Goal: Task Accomplishment & Management: Understand process/instructions

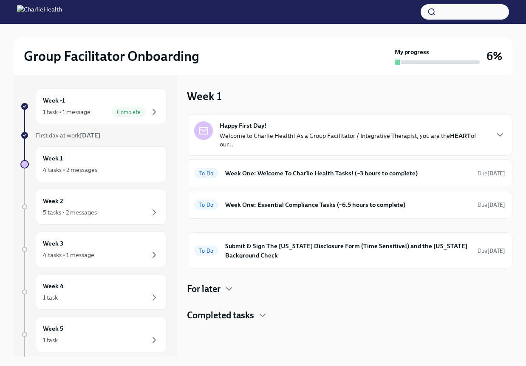
click at [312, 129] on div "Happy First Day! Welcome to Charlie Health! As a Group Facilitator / Integrativ…" at bounding box center [354, 134] width 269 height 27
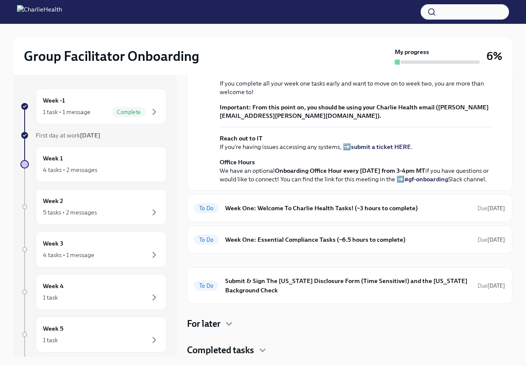
scroll to position [312, 0]
click at [386, 204] on h6 "Week One: Welcome To Charlie Health Tasks! (~3 hours to complete)" at bounding box center [348, 207] width 246 height 9
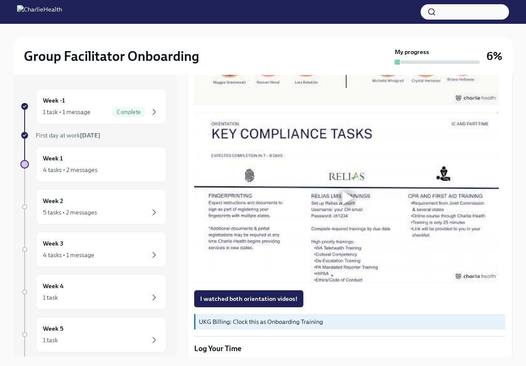
scroll to position [595, 0]
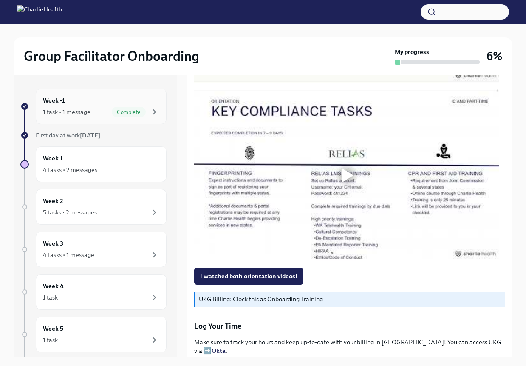
click at [101, 104] on div "Week -1 1 task • 1 message Complete" at bounding box center [101, 106] width 117 height 21
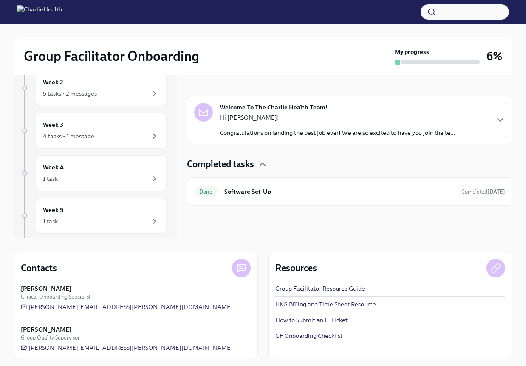
scroll to position [122, 0]
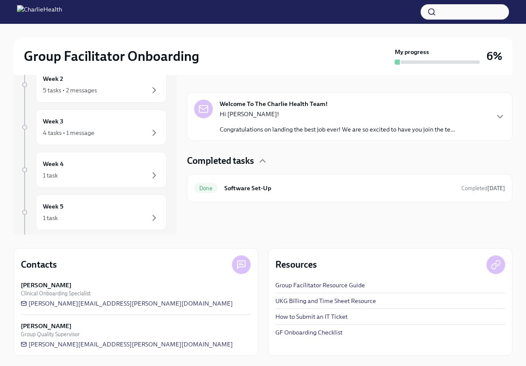
click at [403, 129] on p "Congratulations on landing the best job ever! We are so excited to have you joi…" at bounding box center [338, 129] width 236 height 9
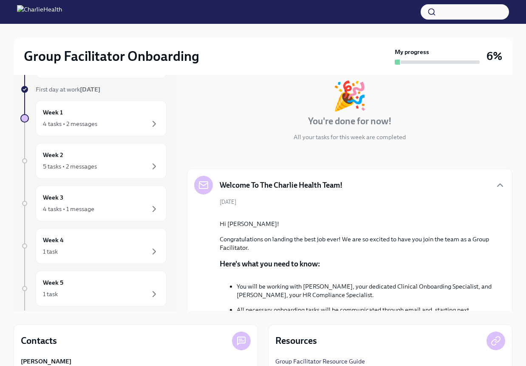
scroll to position [0, 0]
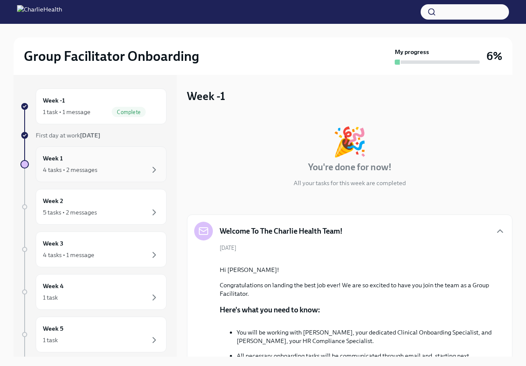
click at [91, 161] on div "Week 1 4 tasks • 2 messages" at bounding box center [101, 163] width 117 height 21
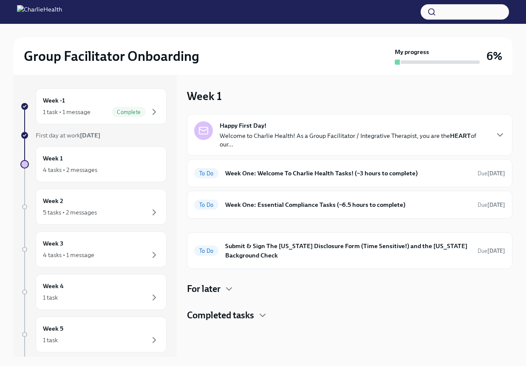
click at [344, 138] on p "Welcome to Charlie Health! As a Group Facilitator / Integrative Therapist, you …" at bounding box center [354, 139] width 269 height 17
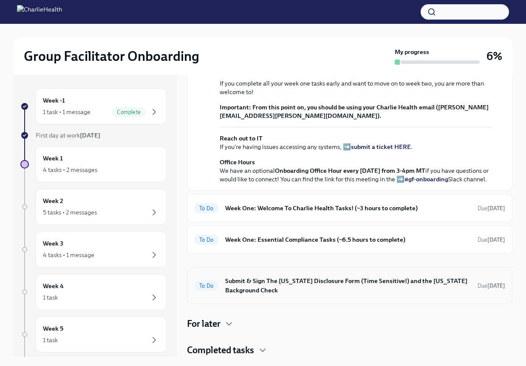
scroll to position [312, 0]
click at [315, 205] on h6 "Week One: Welcome To Charlie Health Tasks! (~3 hours to complete)" at bounding box center [348, 207] width 246 height 9
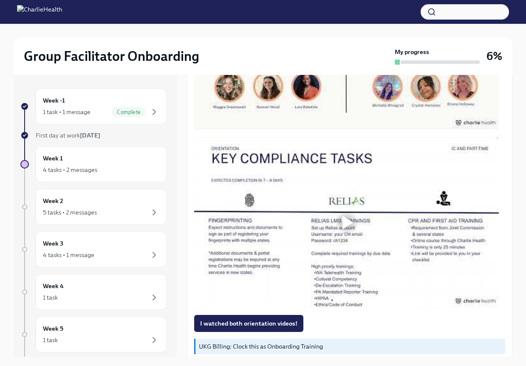
scroll to position [383, 0]
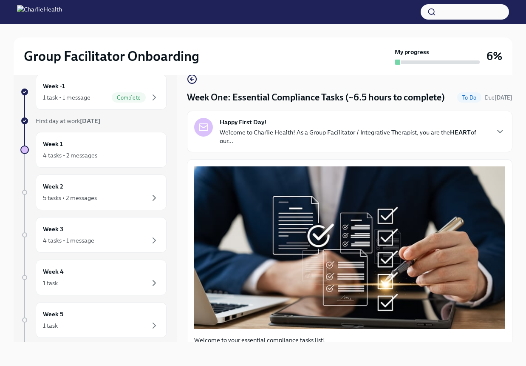
click at [269, 145] on p "Welcome to Charlie Health! As a Group Facilitator / Integrative Therapist, you …" at bounding box center [354, 136] width 269 height 17
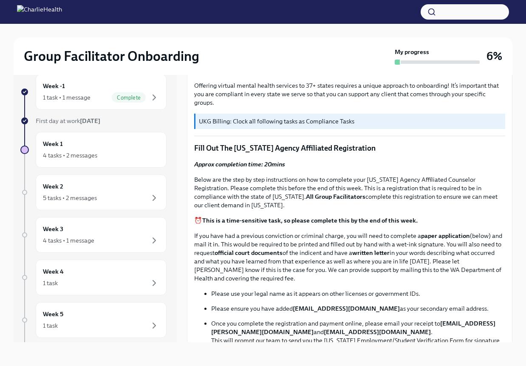
scroll to position [553, 0]
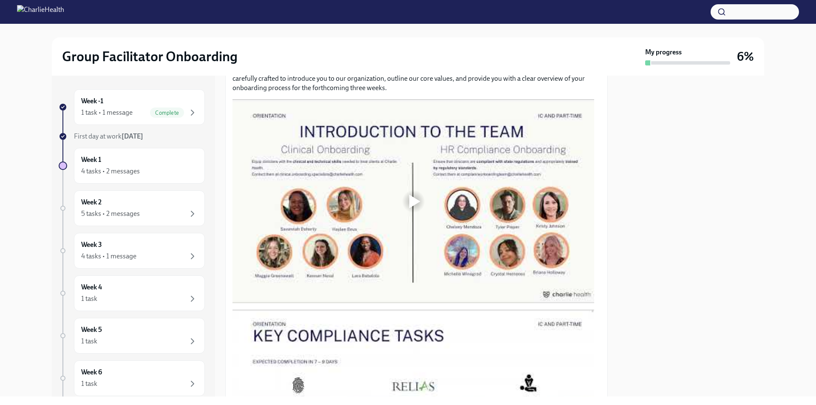
scroll to position [425, 0]
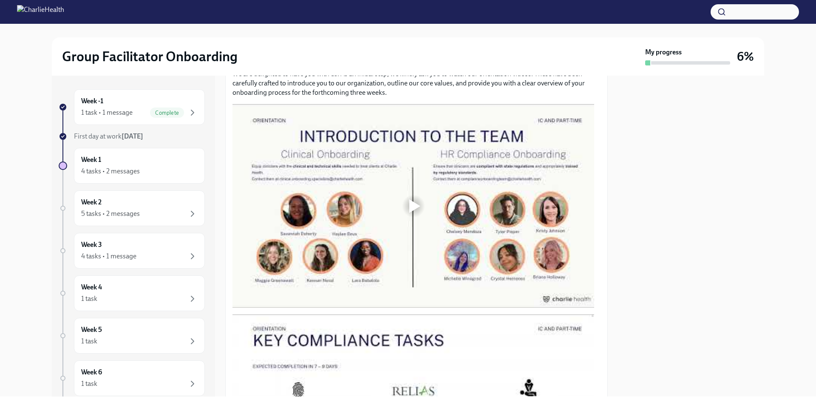
click at [401, 200] on div at bounding box center [414, 206] width 362 height 204
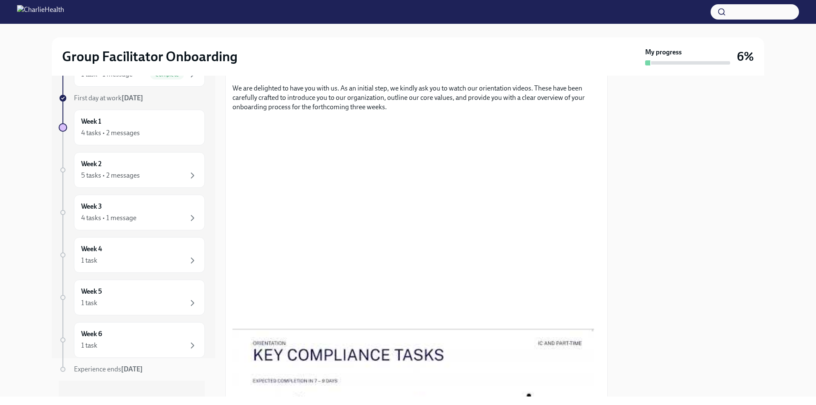
scroll to position [50, 0]
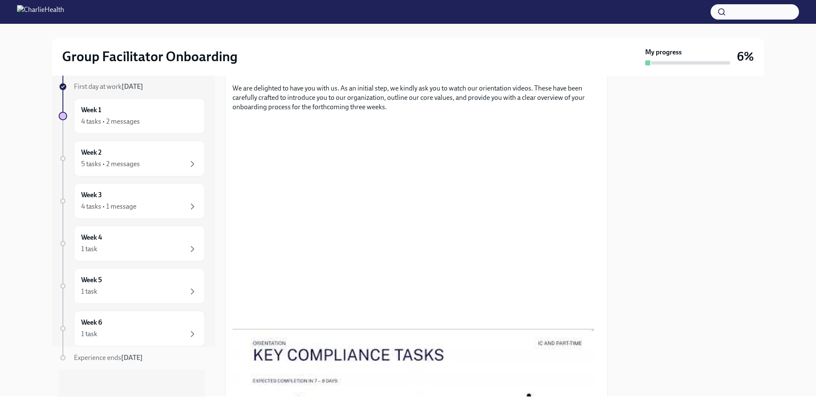
click at [608, 179] on div "Week -1 1 task • 1 message Complete First day at work Sep 15th Week 1 4 tasks •…" at bounding box center [408, 236] width 713 height 321
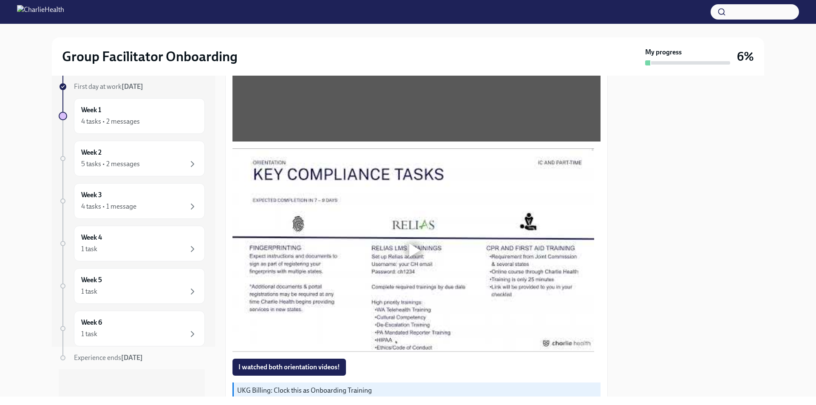
scroll to position [615, 0]
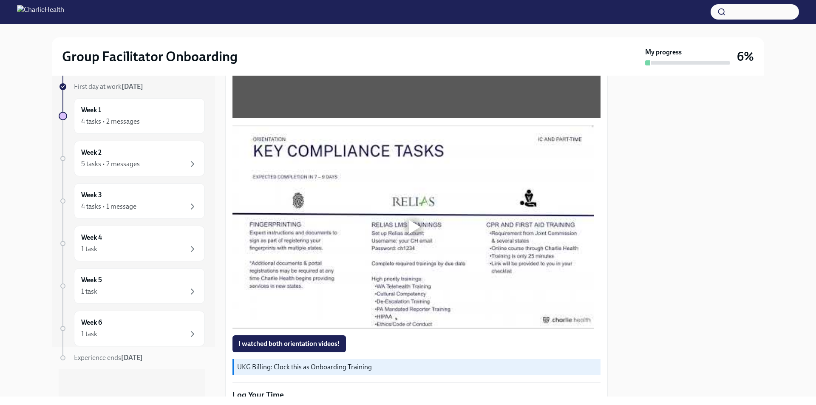
click at [408, 221] on div at bounding box center [413, 226] width 27 height 27
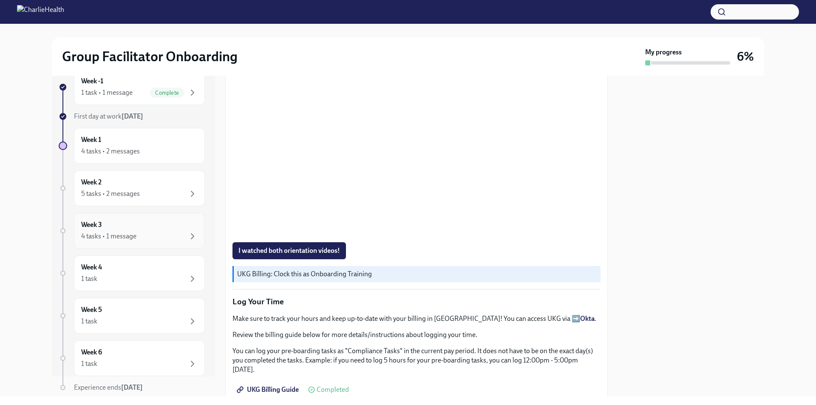
scroll to position [0, 0]
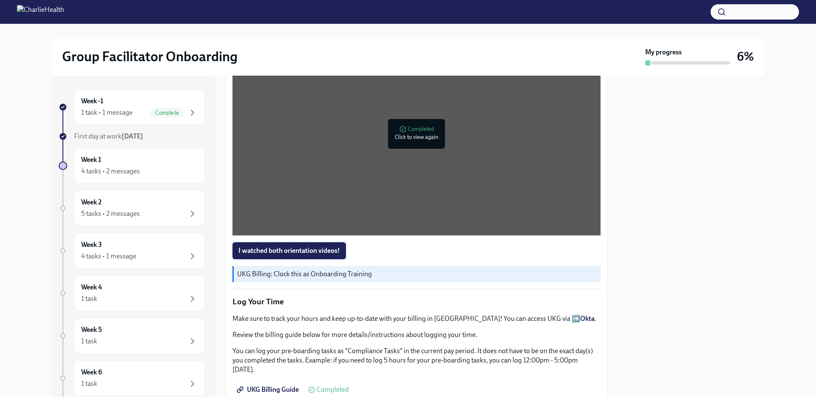
click at [253, 250] on span "I watched both orientation videos!" at bounding box center [290, 251] width 102 height 9
click at [143, 114] on div "1 task • 1 message Complete" at bounding box center [139, 113] width 117 height 10
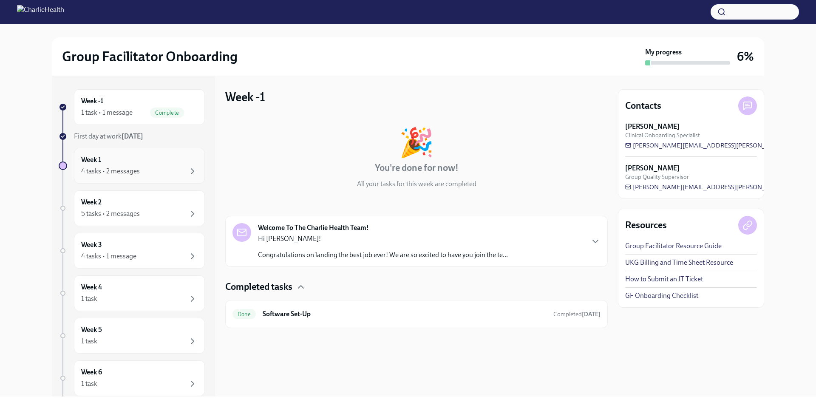
click at [126, 163] on div "Week 1 4 tasks • 2 messages" at bounding box center [139, 165] width 117 height 21
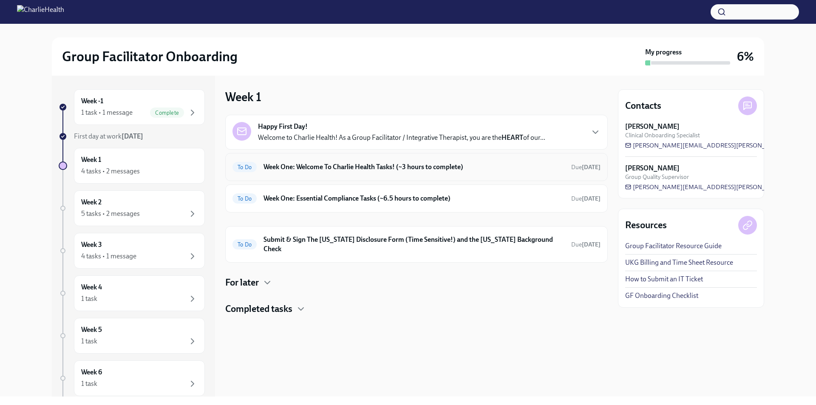
click at [365, 163] on h6 "Week One: Welcome To Charlie Health Tasks! (~3 hours to complete)" at bounding box center [414, 166] width 301 height 9
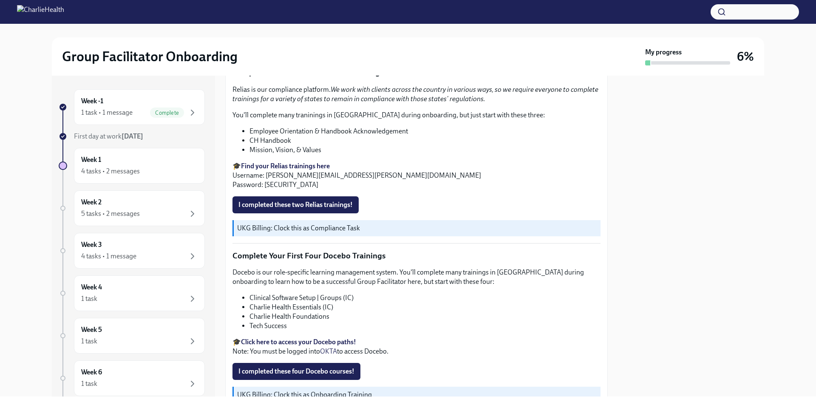
scroll to position [1063, 0]
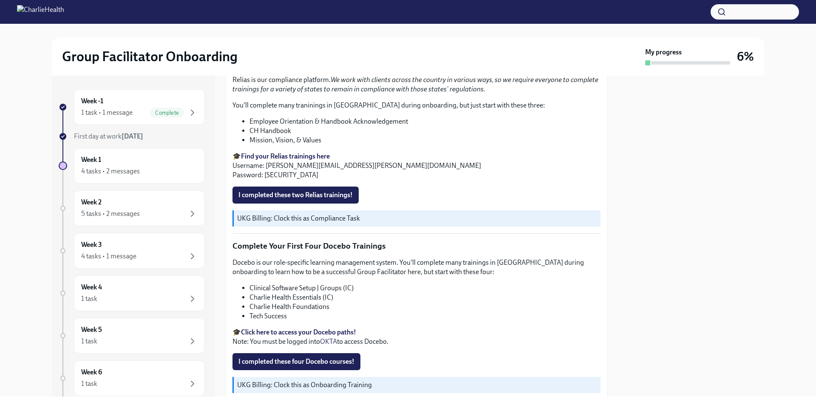
click at [276, 152] on strong "Find your Relias trainings here" at bounding box center [285, 156] width 89 height 8
